Goal: Answer question/provide support

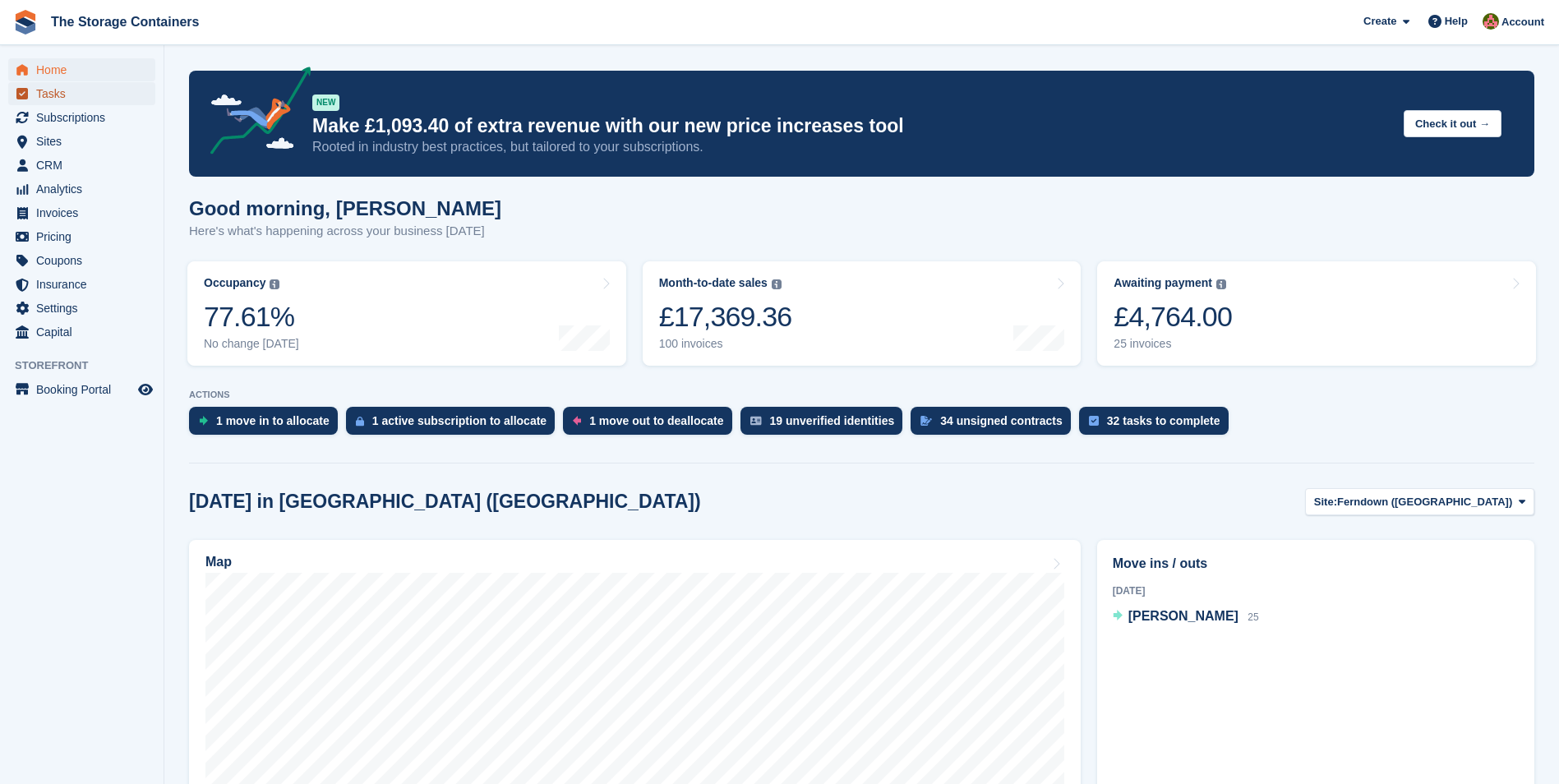
click at [49, 94] on span "Tasks" at bounding box center [85, 93] width 98 height 23
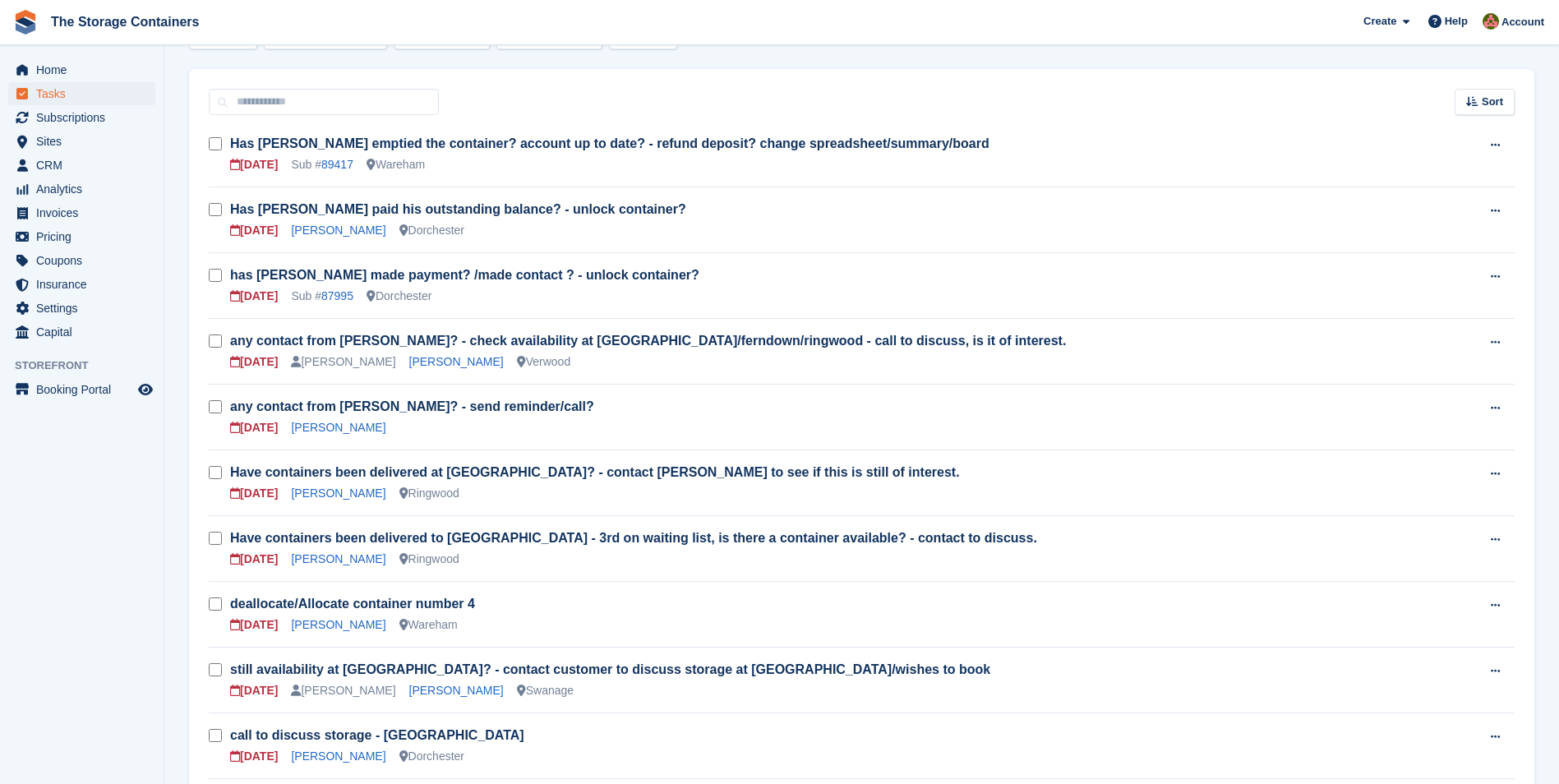
scroll to position [246, 0]
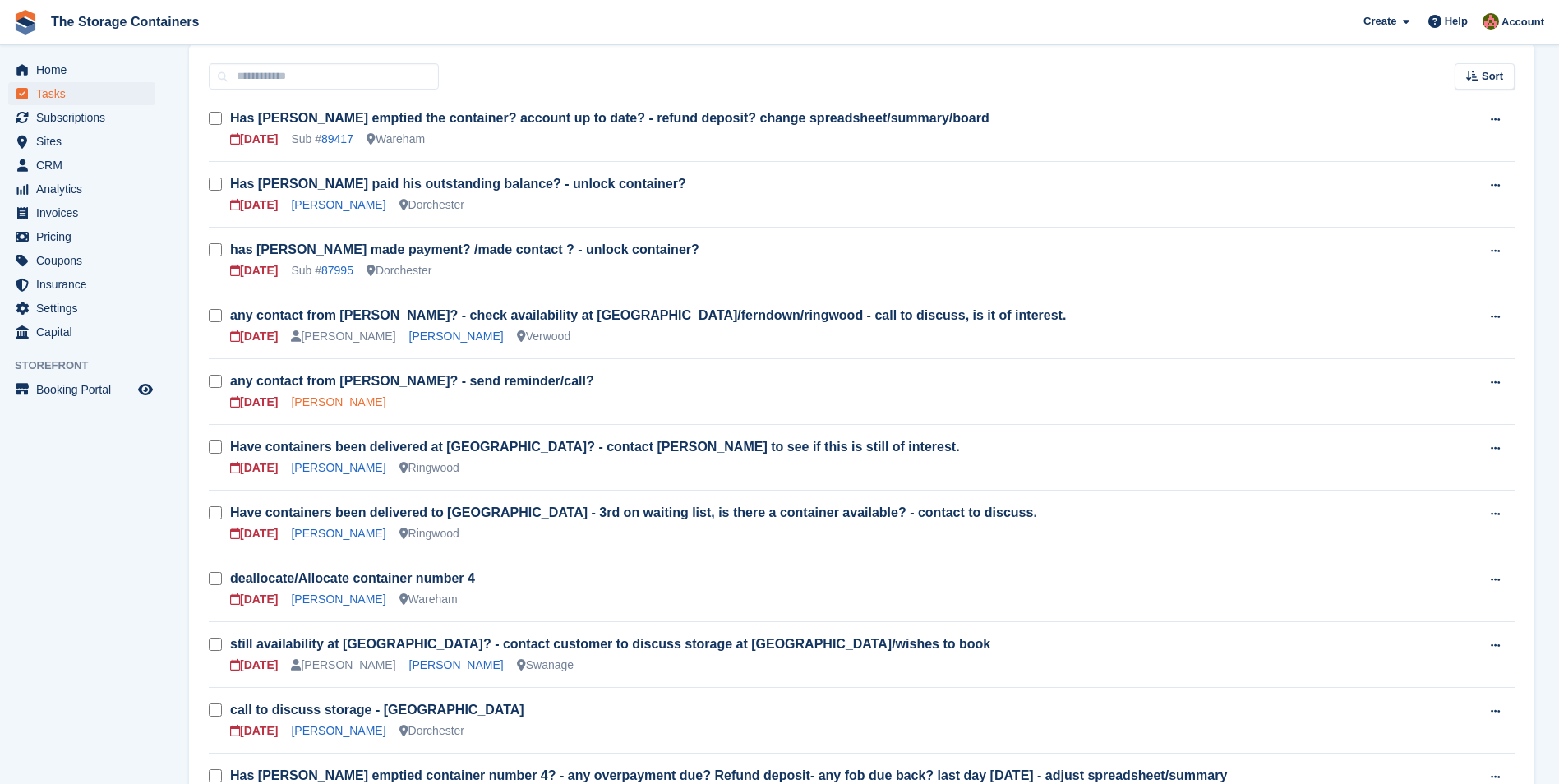
click at [365, 405] on link "Malcolm Browning" at bounding box center [338, 402] width 94 height 13
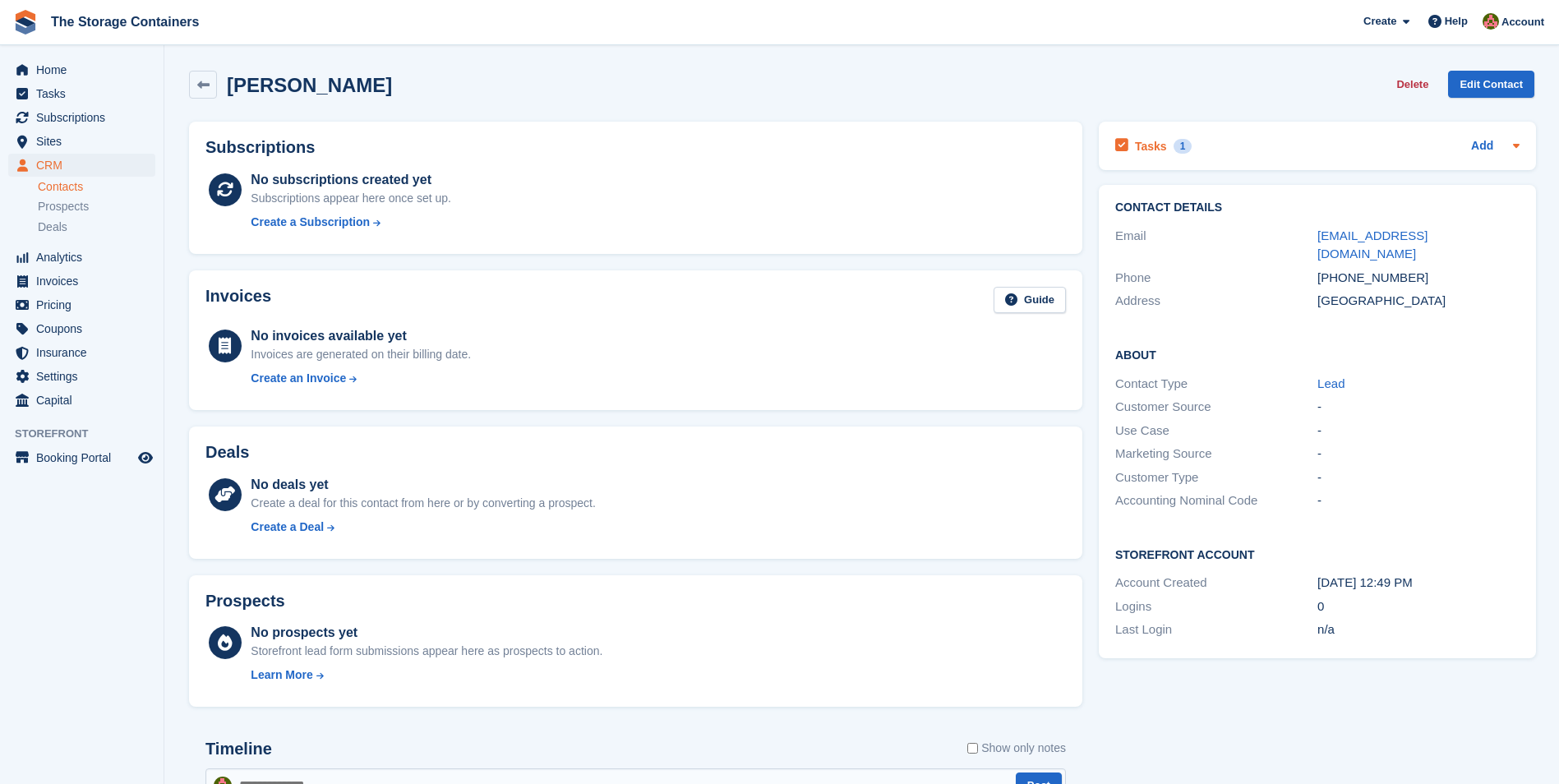
click at [1387, 150] on div "Tasks 1 Add" at bounding box center [1318, 146] width 405 height 22
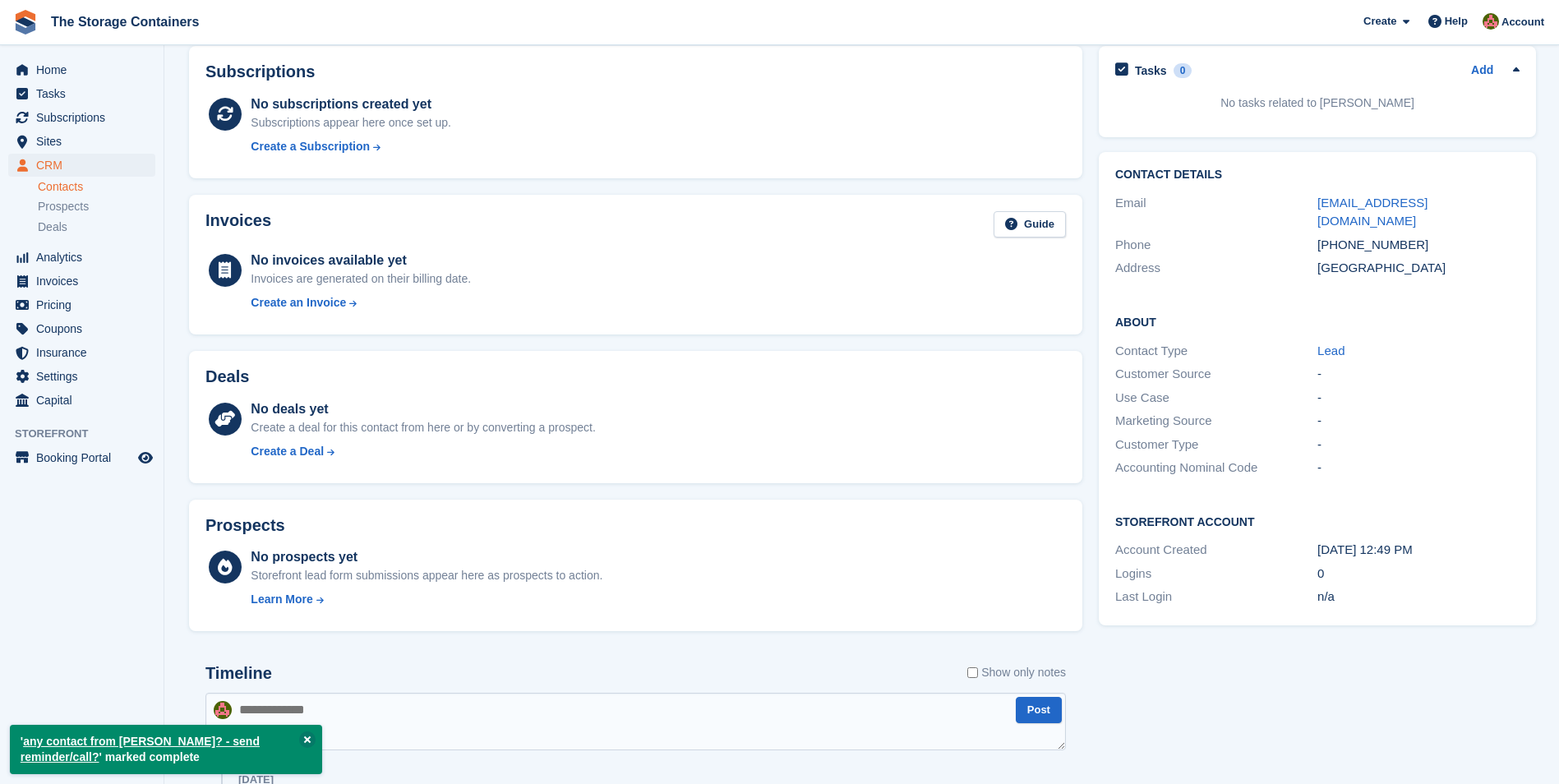
scroll to position [261, 0]
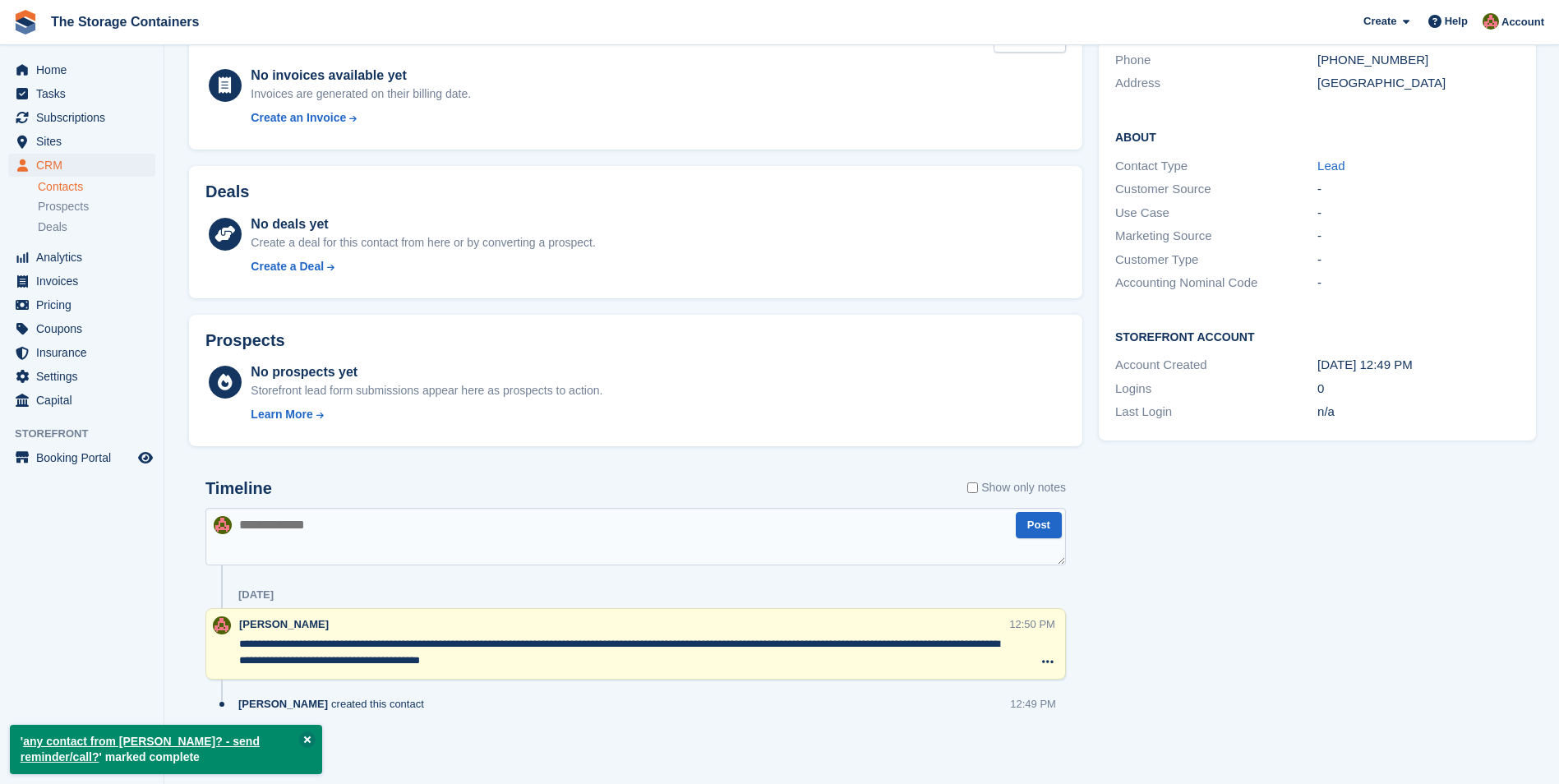
click at [391, 516] on textarea at bounding box center [635, 537] width 861 height 57
type textarea "**********"
click at [1031, 529] on button "Post" at bounding box center [1038, 526] width 46 height 27
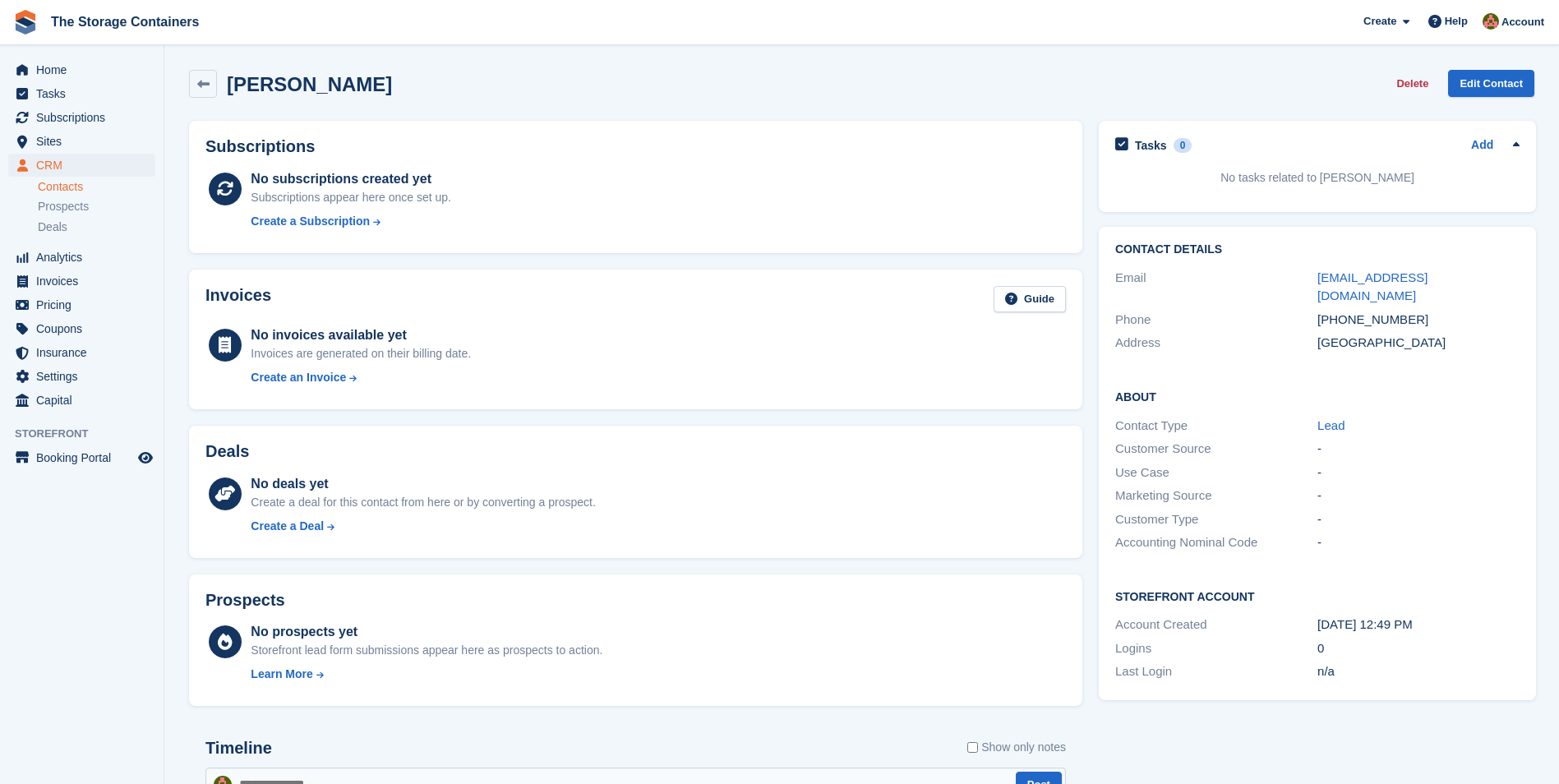
scroll to position [0, 0]
click at [42, 79] on span "Home" at bounding box center [85, 69] width 98 height 23
